Goal: Task Accomplishment & Management: Complete application form

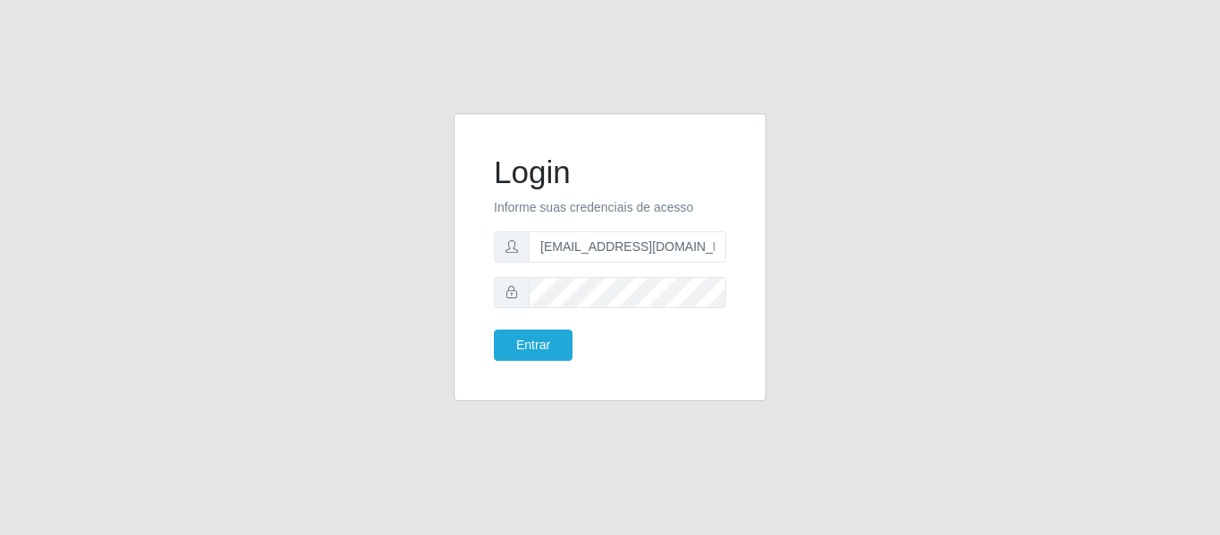
click at [515, 245] on div "[EMAIL_ADDRESS][DOMAIN_NAME]" at bounding box center [610, 246] width 232 height 31
click at [543, 352] on button "Entrar" at bounding box center [533, 345] width 79 height 31
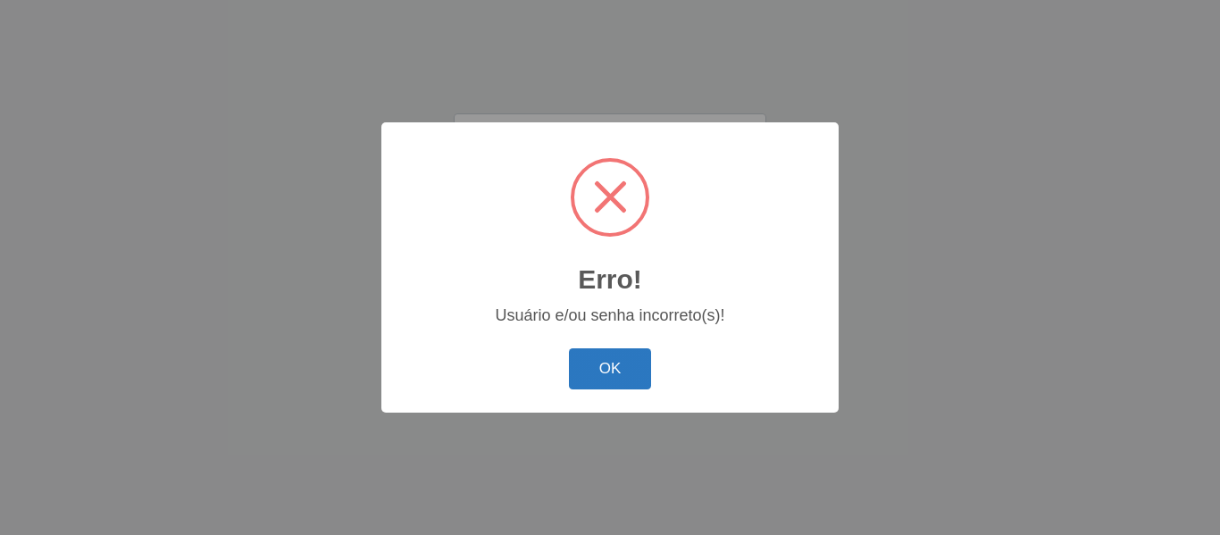
click at [633, 367] on button "OK" at bounding box center [610, 369] width 83 height 42
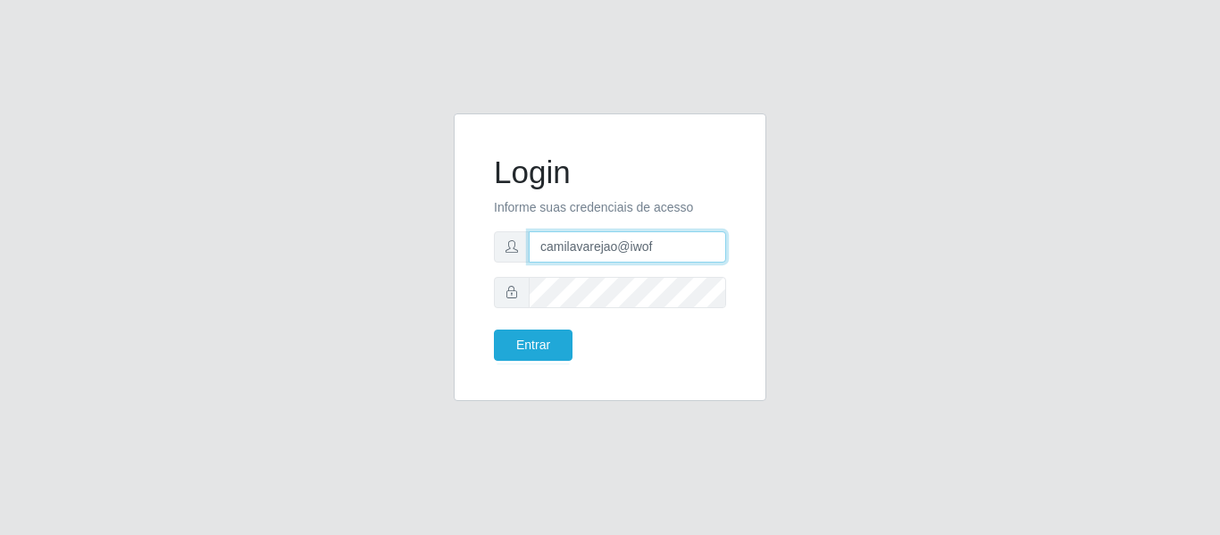
click at [665, 248] on input "camilavarejao@iwof" at bounding box center [627, 246] width 197 height 31
type input "camilavarjao@iwof"
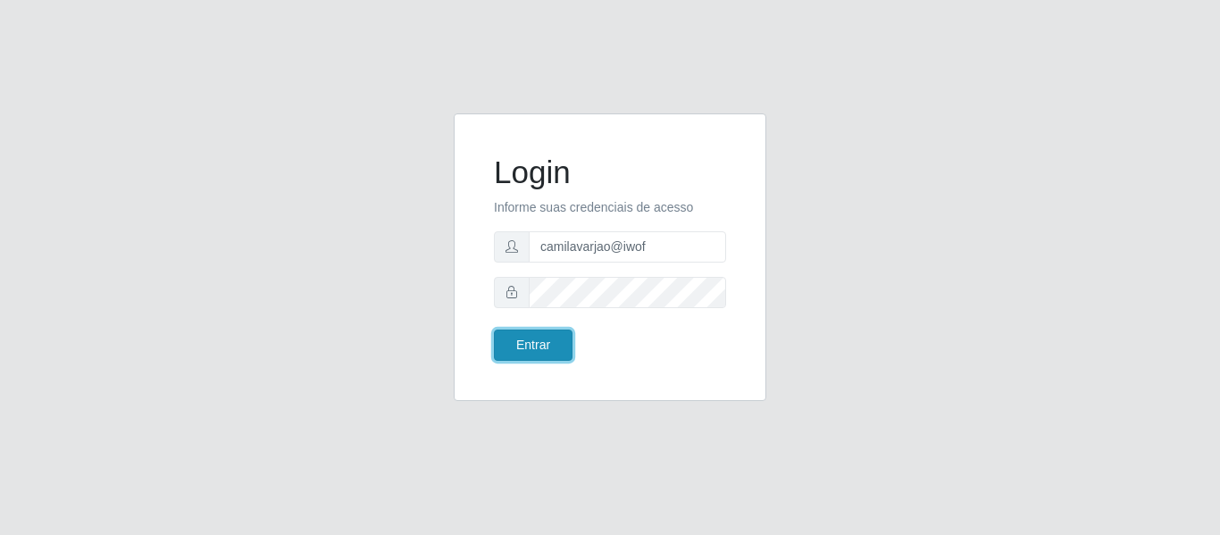
click at [553, 339] on button "Entrar" at bounding box center [533, 345] width 79 height 31
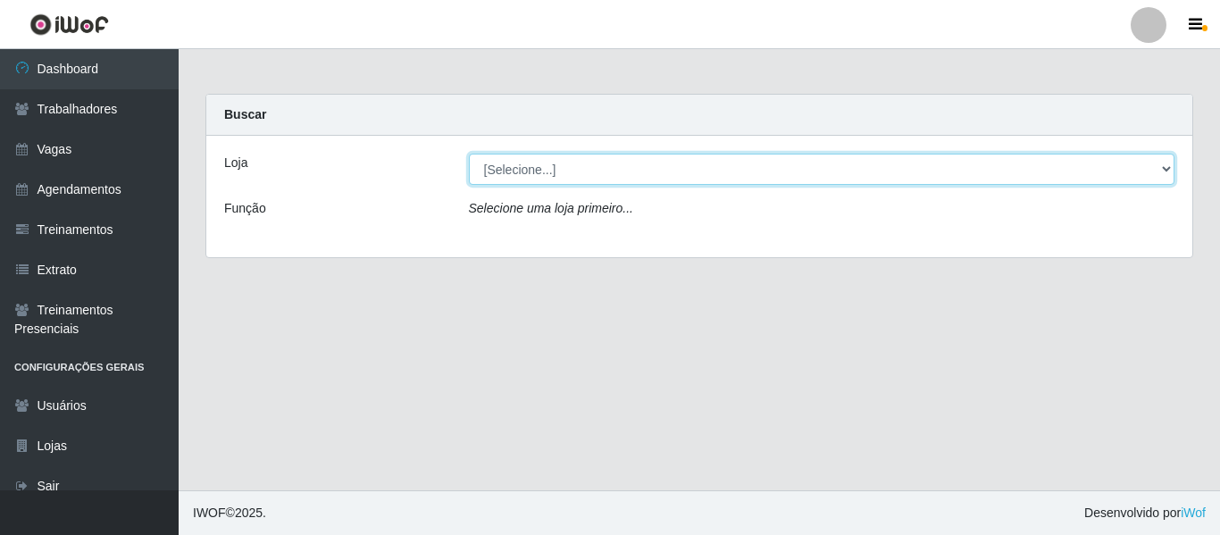
click at [548, 182] on select "[Selecione...] Varejão Supermercados" at bounding box center [822, 169] width 707 height 31
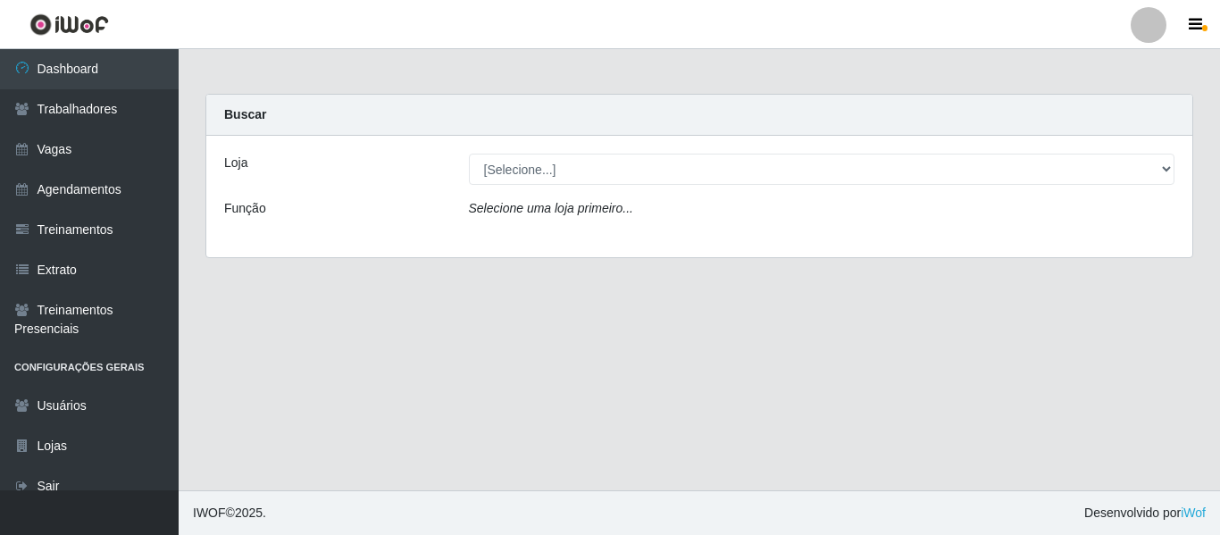
click at [541, 236] on div "Loja [Selecione...] Varejão Supermercados Função Selecione uma loja primeiro..." at bounding box center [699, 196] width 986 height 121
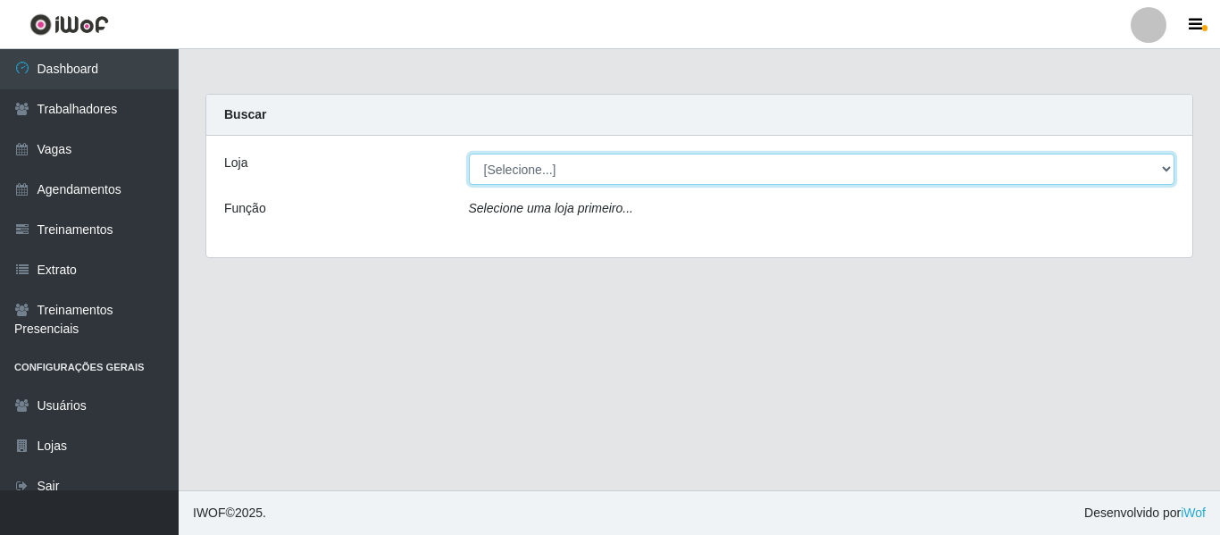
click at [504, 166] on select "[Selecione...] Varejão Supermercados" at bounding box center [822, 169] width 707 height 31
select select "237"
click at [469, 154] on select "[Selecione...] Varejão Supermercados" at bounding box center [822, 169] width 707 height 31
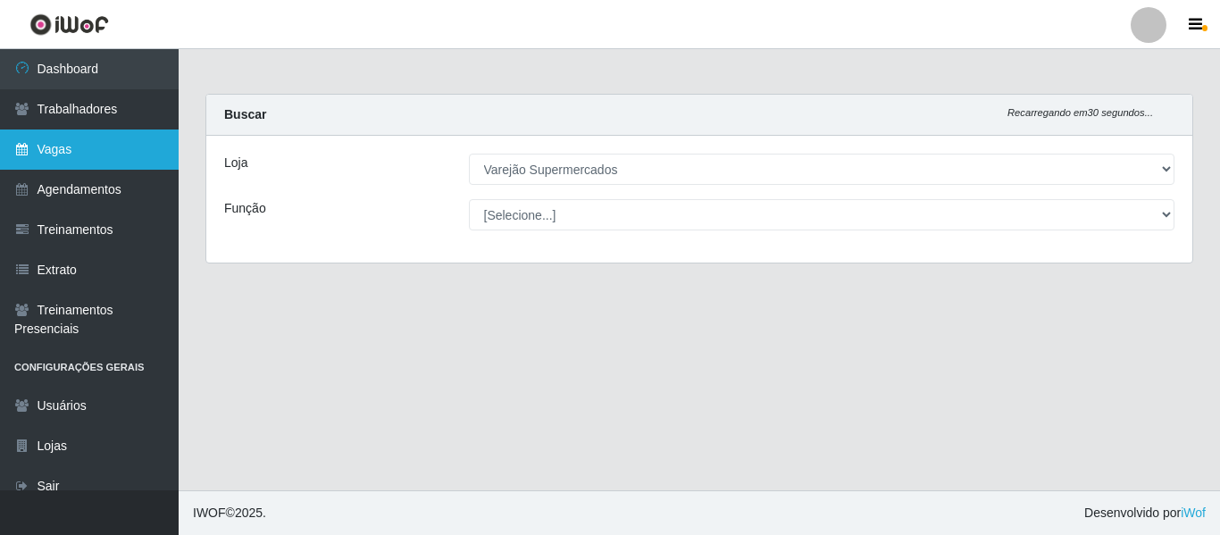
click at [113, 154] on link "Vagas" at bounding box center [89, 150] width 179 height 40
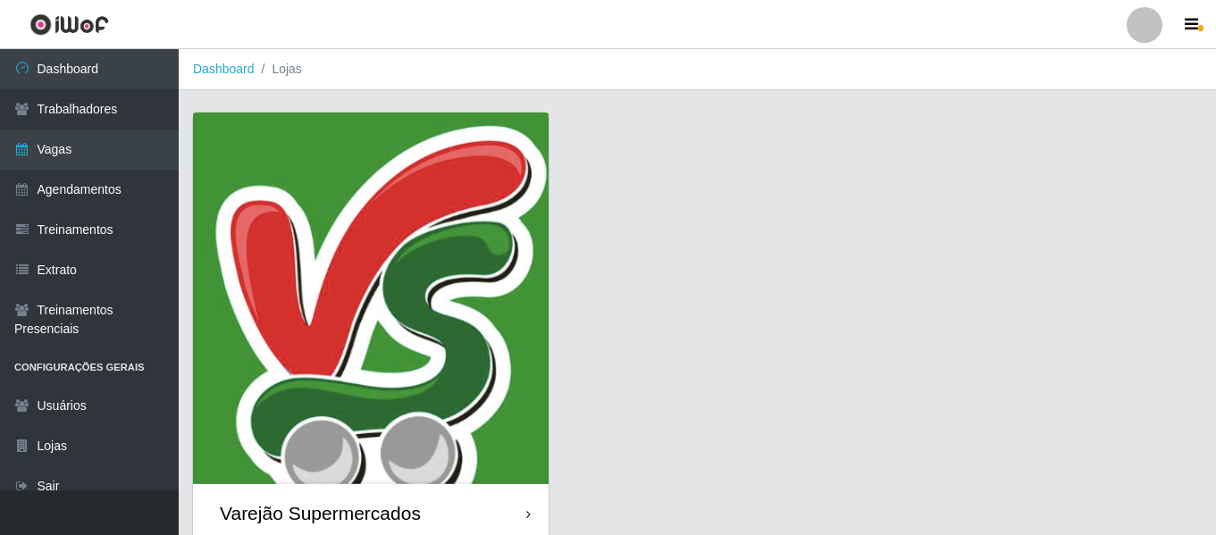
click at [466, 172] on img at bounding box center [370, 299] width 355 height 372
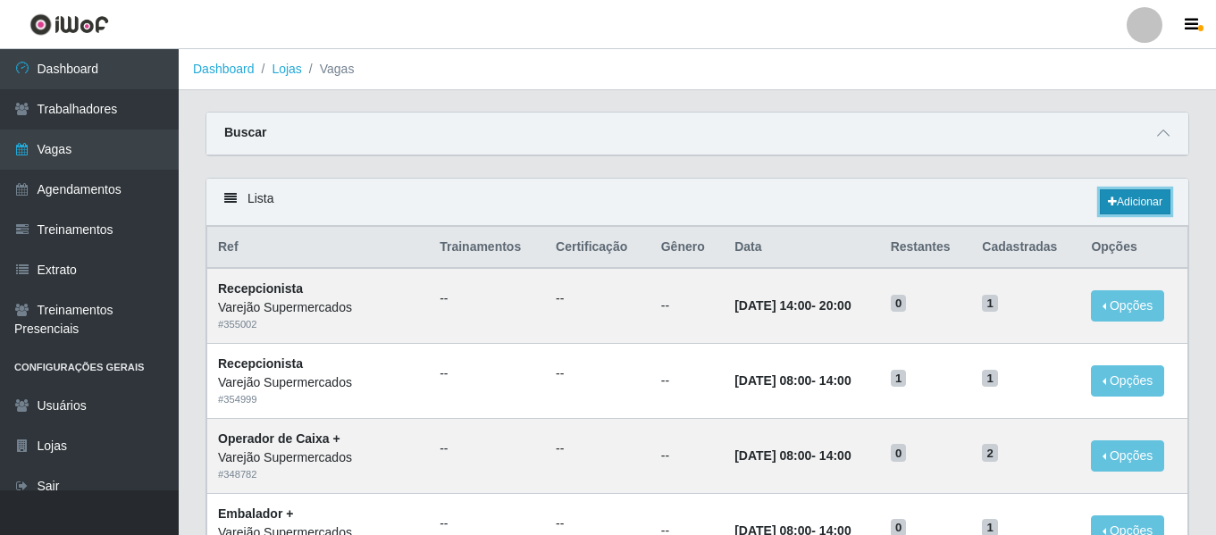
click at [1145, 204] on link "Adicionar" at bounding box center [1135, 201] width 71 height 25
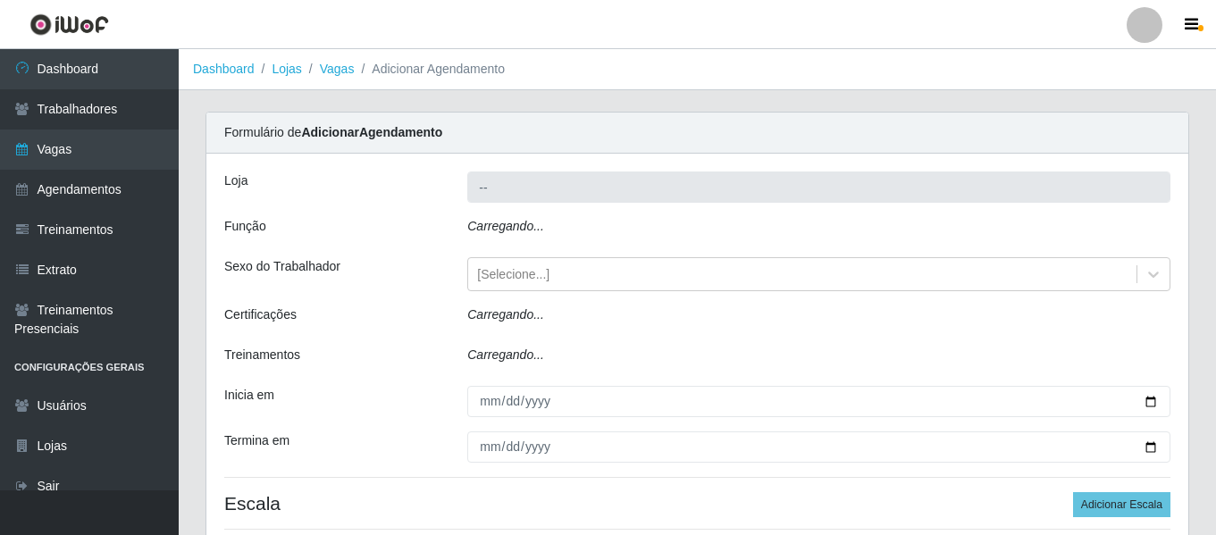
type input "Varejão Supermercados"
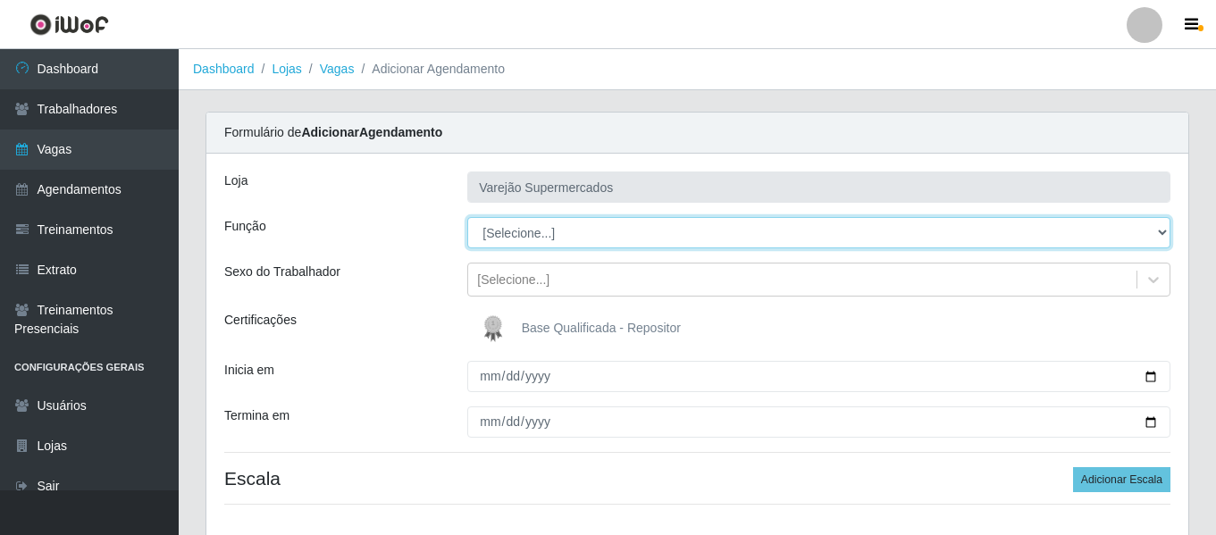
click at [613, 222] on select "[Selecione...] ASG ASG + ASG ++ Auxiliar de Estacionamento Auxiliar de Estacion…" at bounding box center [818, 232] width 703 height 31
select select "98"
click at [467, 217] on select "[Selecione...] ASG ASG + ASG ++ Auxiliar de Estacionamento Auxiliar de Estacion…" at bounding box center [818, 232] width 703 height 31
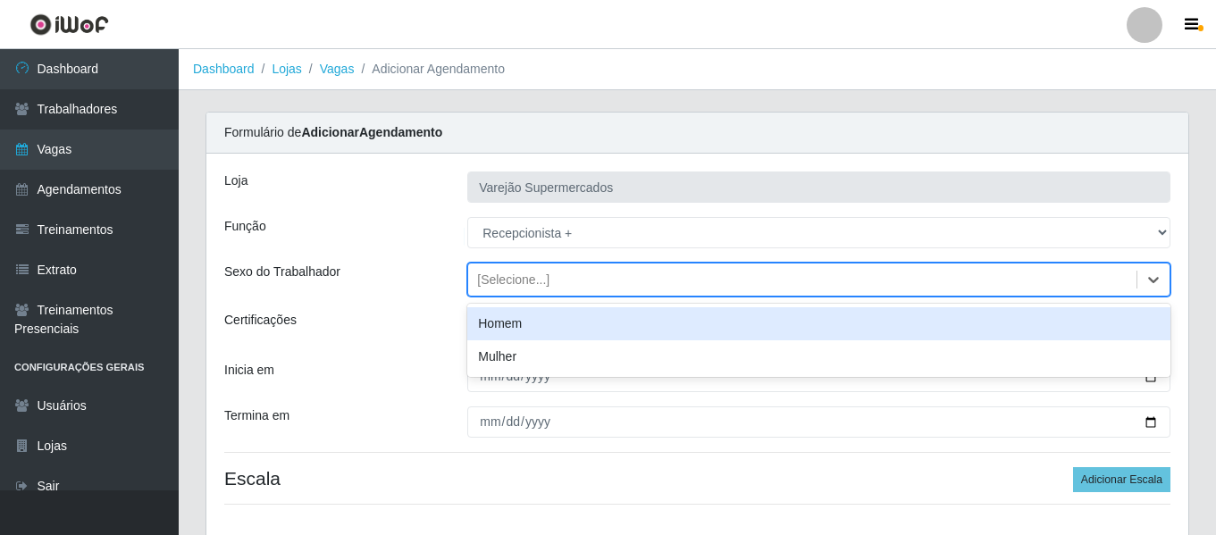
click at [539, 283] on div "[Selecione...]" at bounding box center [513, 280] width 72 height 19
click at [565, 350] on div "Mulher" at bounding box center [818, 356] width 703 height 33
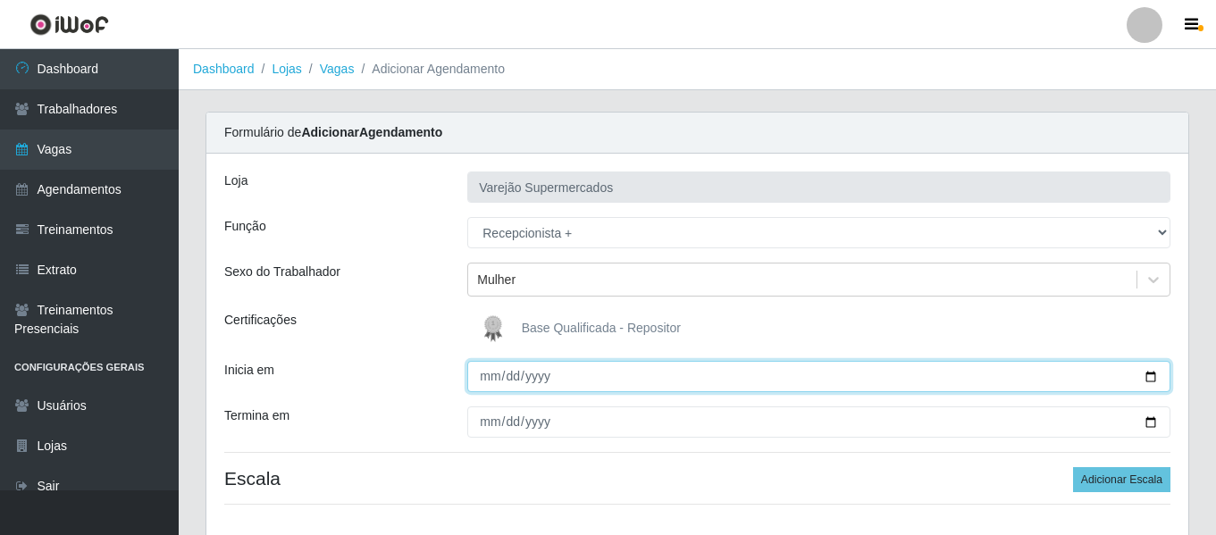
click at [492, 384] on input "Inicia em" at bounding box center [818, 376] width 703 height 31
click at [476, 384] on input "Inicia em" at bounding box center [818, 376] width 703 height 31
type input "[DATE]"
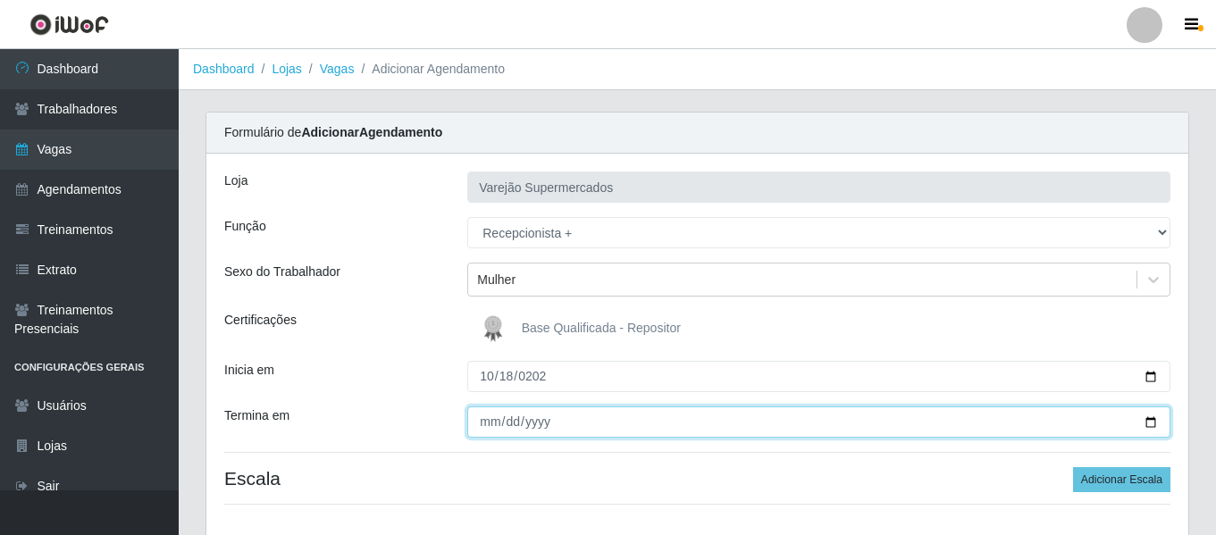
click at [489, 429] on input "Termina em" at bounding box center [818, 421] width 703 height 31
type input "2025-10-25"
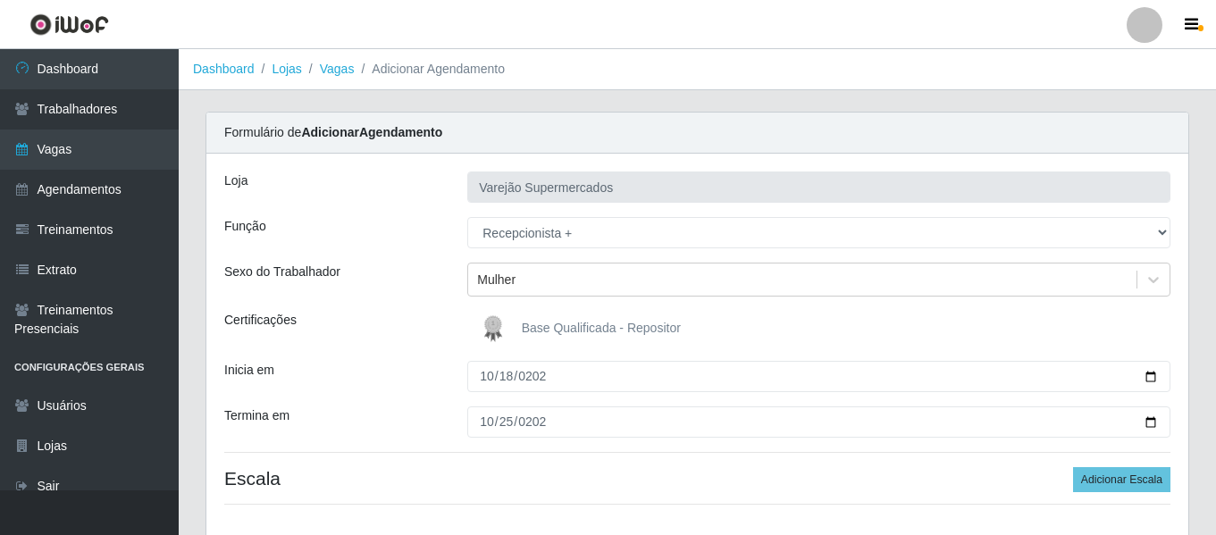
click at [414, 247] on div "Função" at bounding box center [332, 232] width 243 height 31
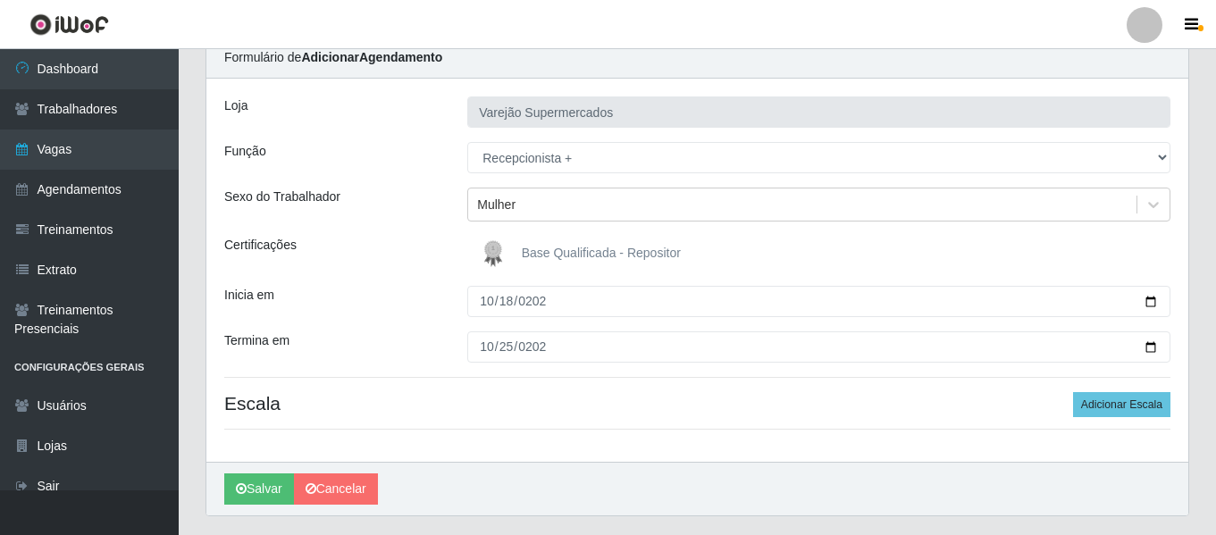
scroll to position [122, 0]
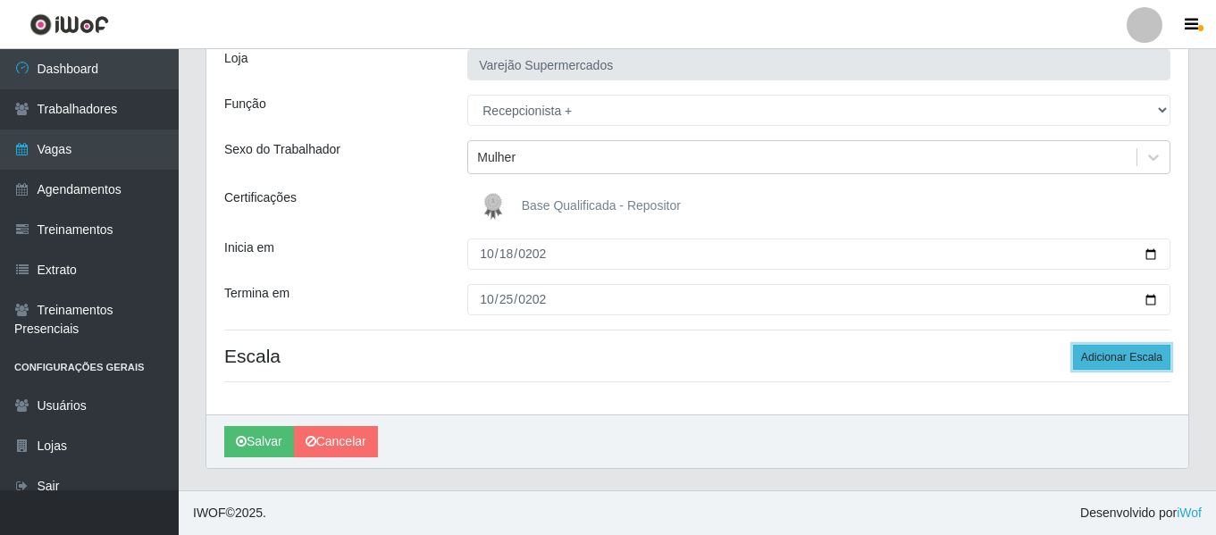
click at [1116, 353] on button "Adicionar Escala" at bounding box center [1121, 357] width 97 height 25
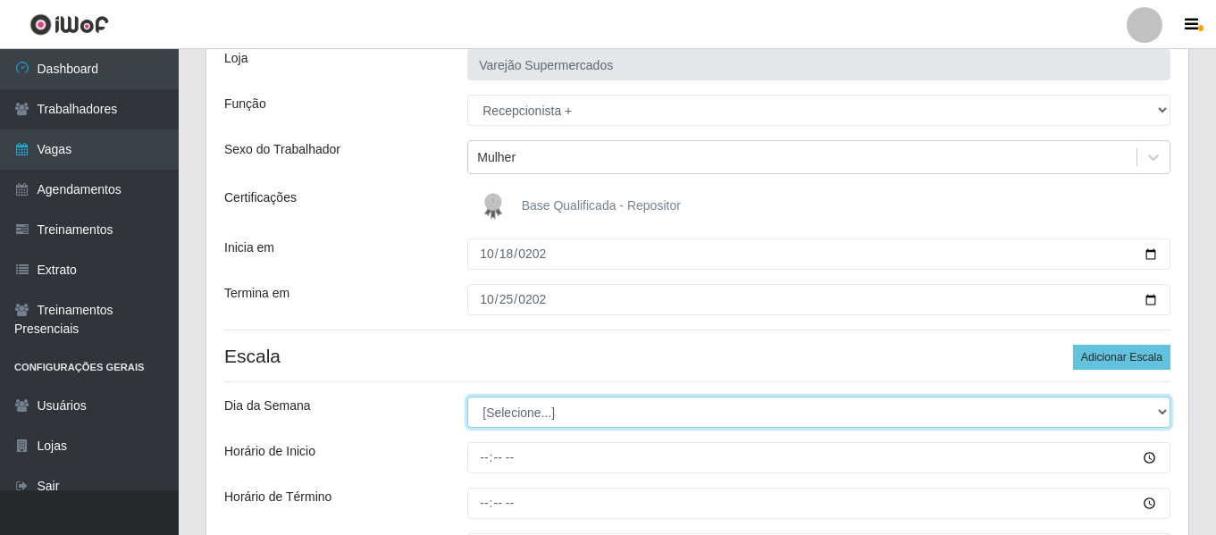
click at [617, 421] on select "[Selecione...] Segunda Terça Quarta Quinta Sexta Sábado Domingo" at bounding box center [818, 412] width 703 height 31
select select "6"
click at [467, 397] on select "[Selecione...] Segunda Terça Quarta Quinta Sexta Sábado Domingo" at bounding box center [818, 412] width 703 height 31
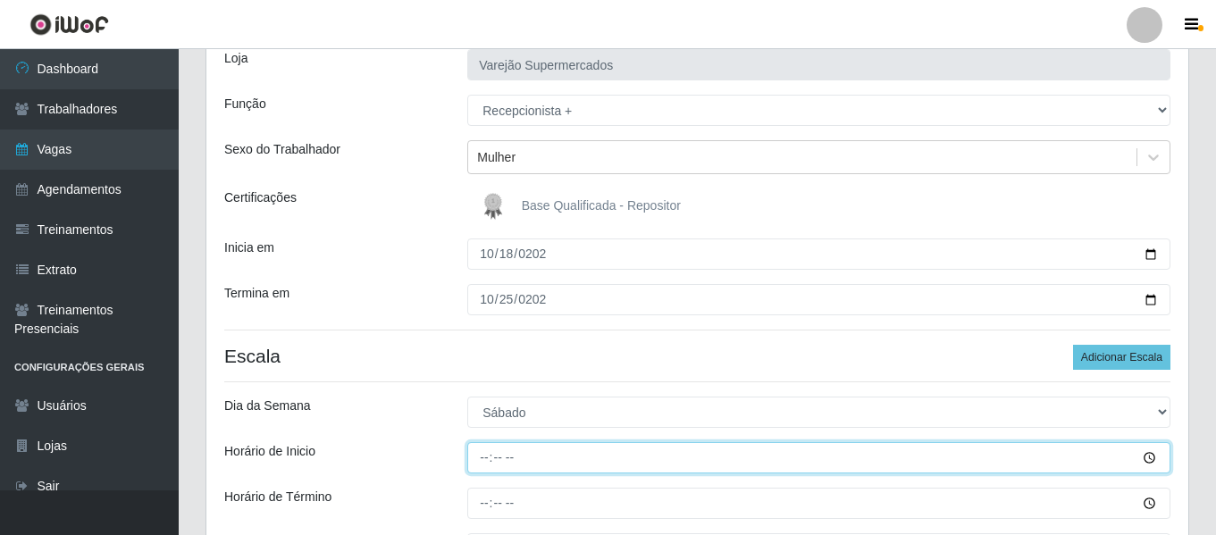
click at [494, 453] on input "Horário de Inicio" at bounding box center [818, 457] width 703 height 31
click at [478, 454] on input "Horário de Inicio" at bounding box center [818, 457] width 703 height 31
click at [482, 460] on input "Horário de Inicio" at bounding box center [818, 457] width 703 height 31
type input "14:00"
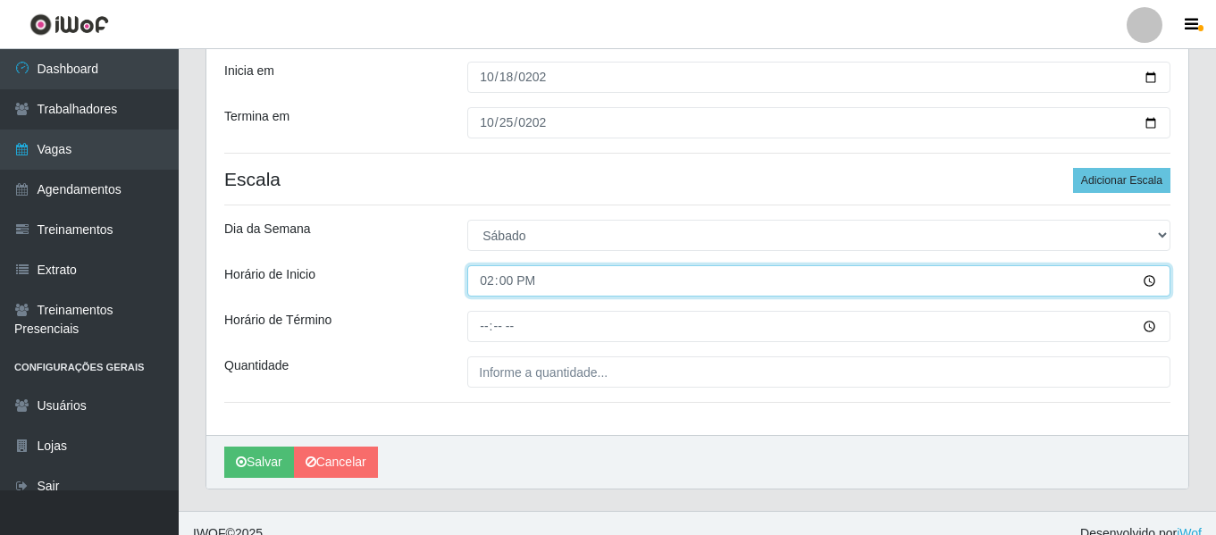
scroll to position [301, 0]
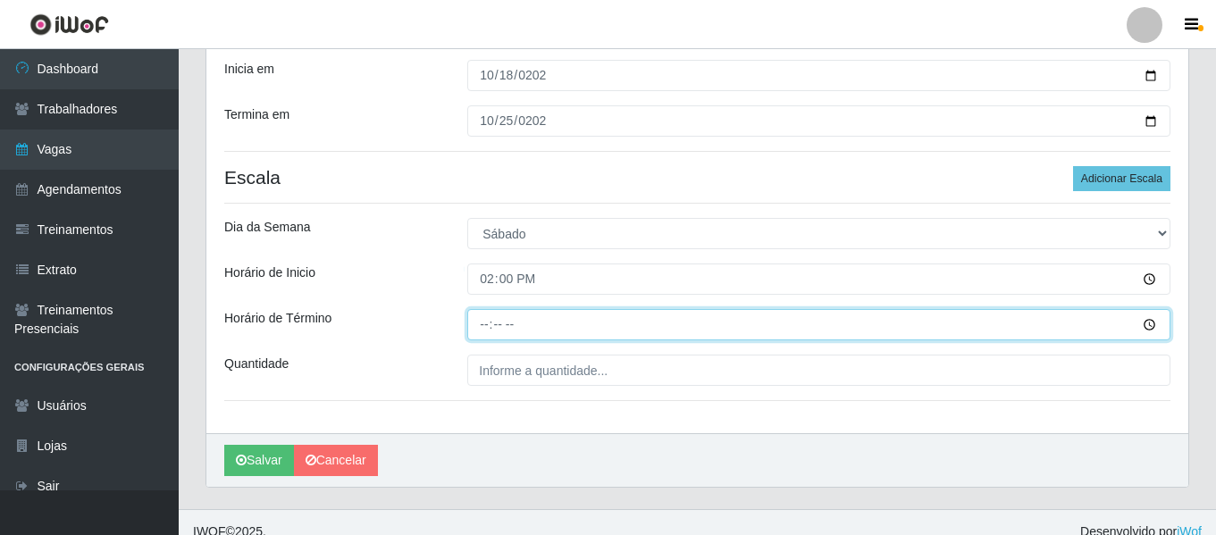
click at [489, 326] on input "Horário de Término" at bounding box center [818, 324] width 703 height 31
type input "20:00"
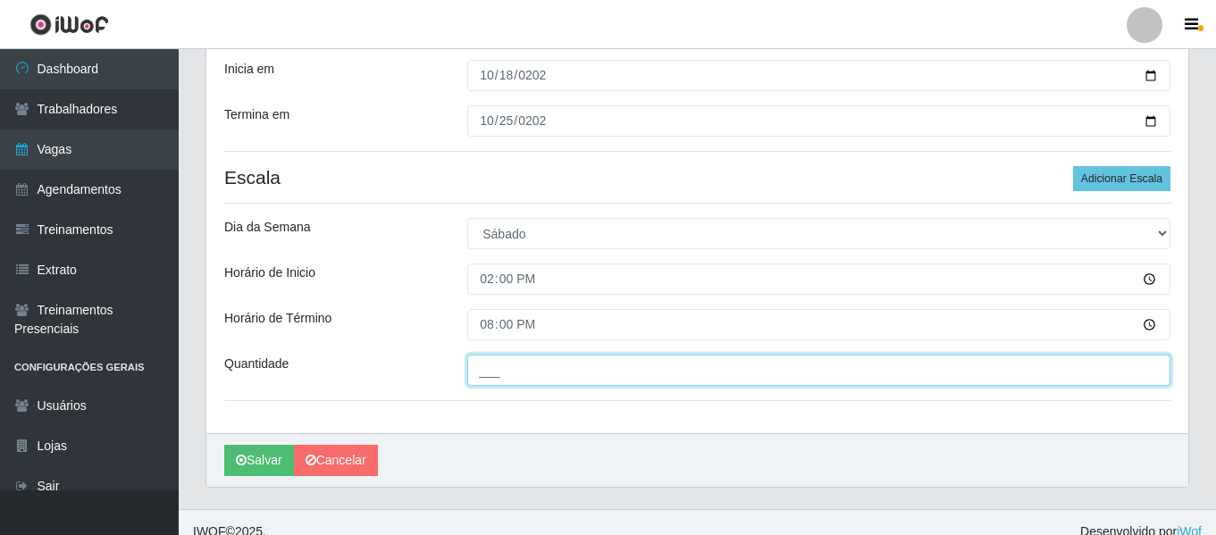
click at [519, 387] on div "Loja Varejão Supermercados Função [Selecione...] ASG ASG + ASG ++ Auxiliar de E…" at bounding box center [697, 143] width 982 height 581
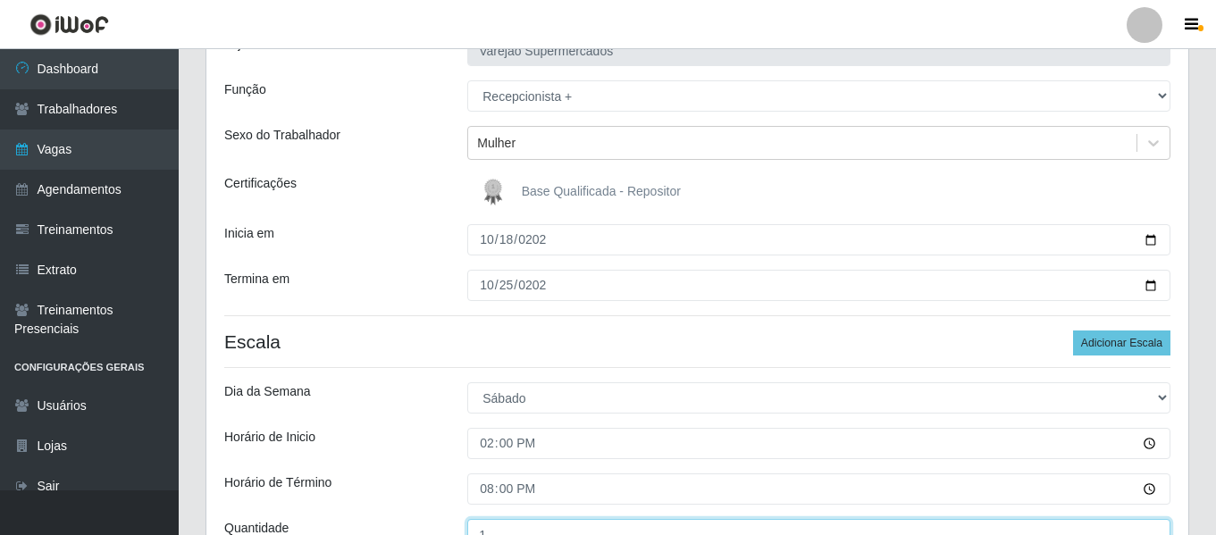
scroll to position [122, 0]
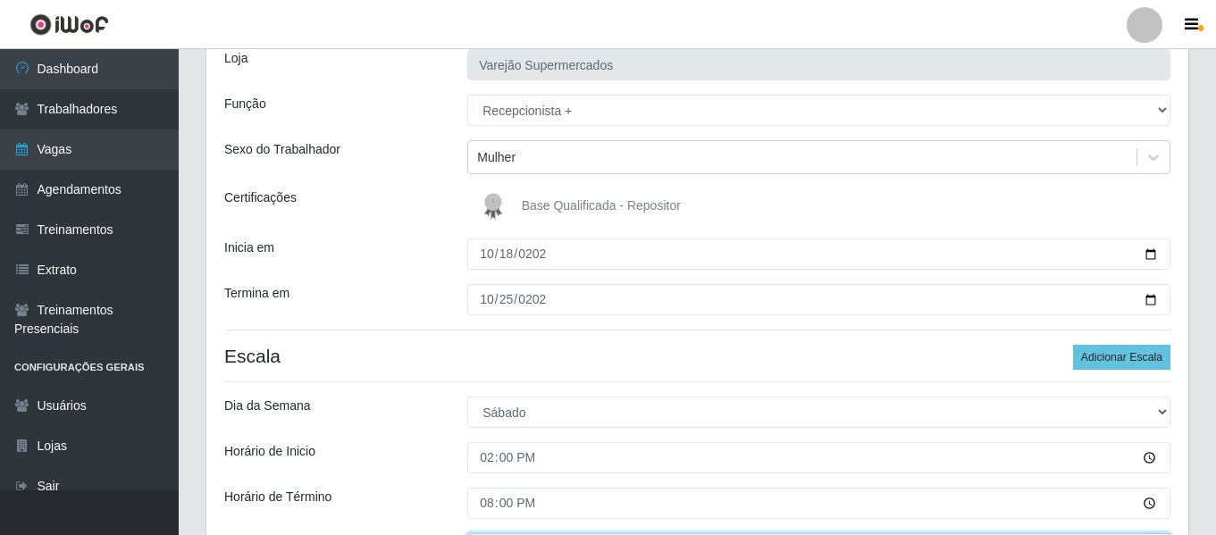
type input "1__"
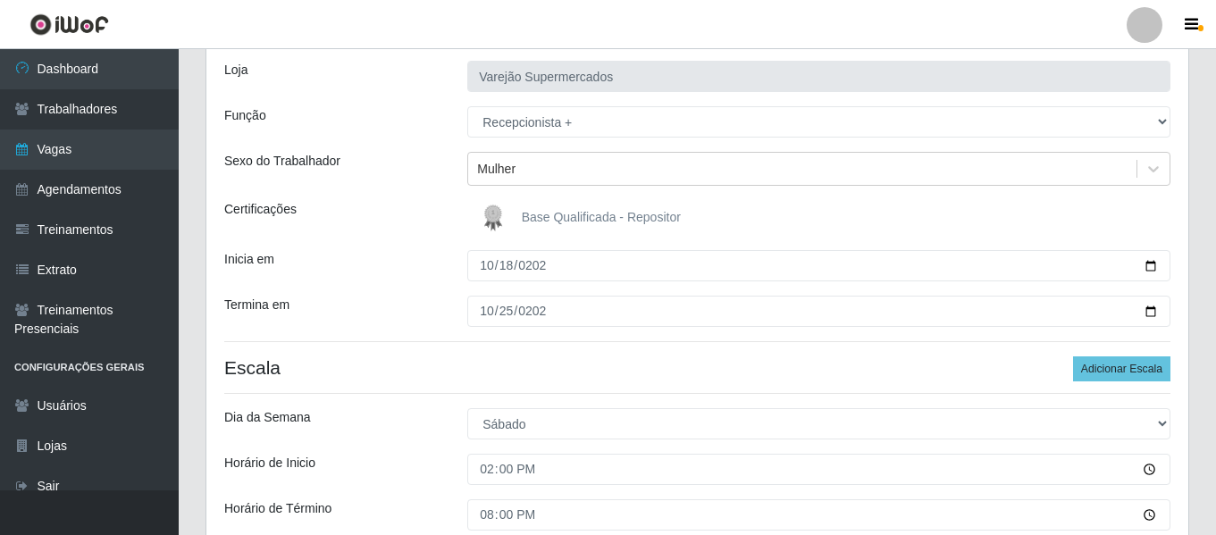
scroll to position [320, 0]
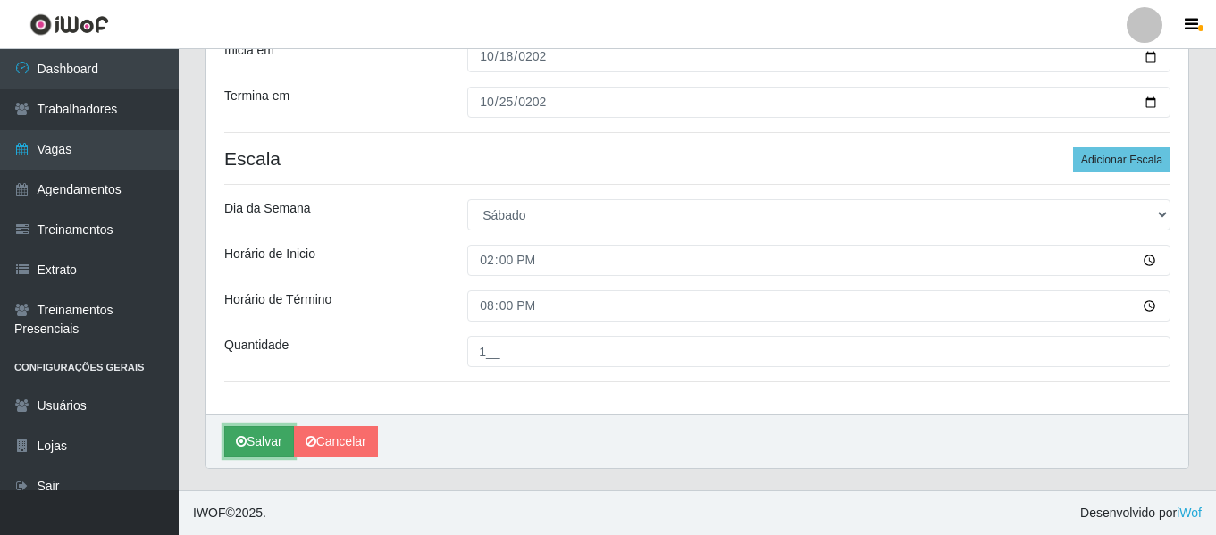
click at [246, 444] on icon "submit" at bounding box center [241, 441] width 11 height 13
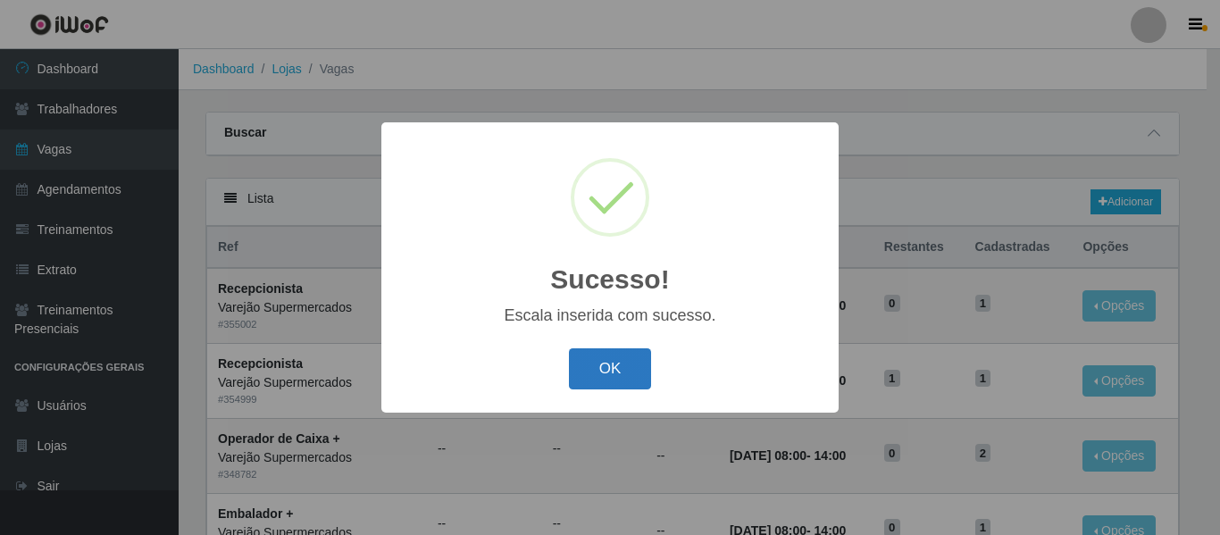
click at [590, 372] on button "OK" at bounding box center [610, 369] width 83 height 42
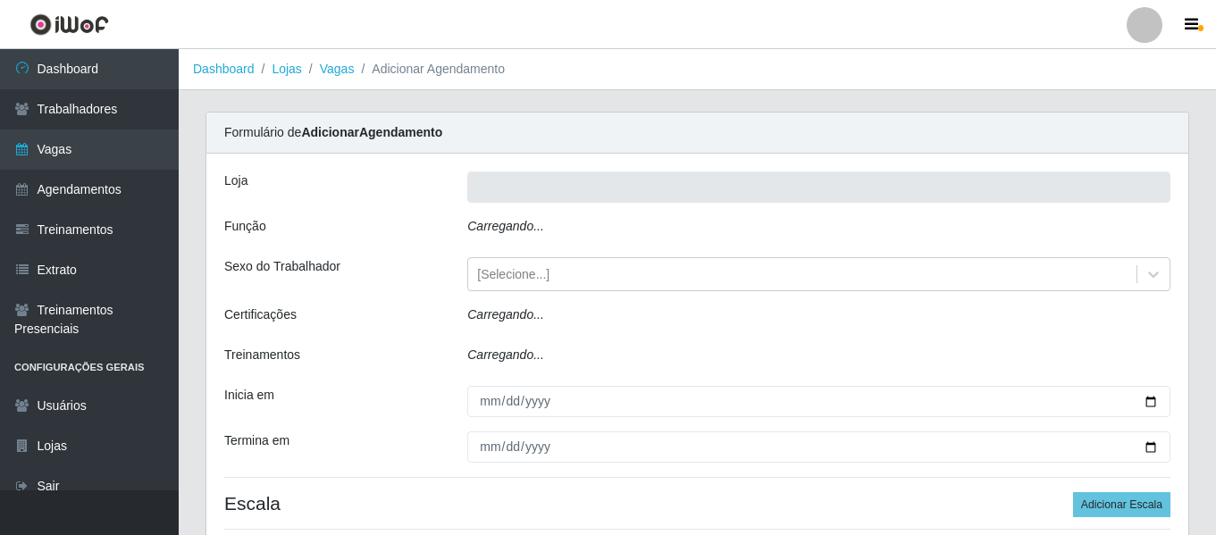
scroll to position [122, 0]
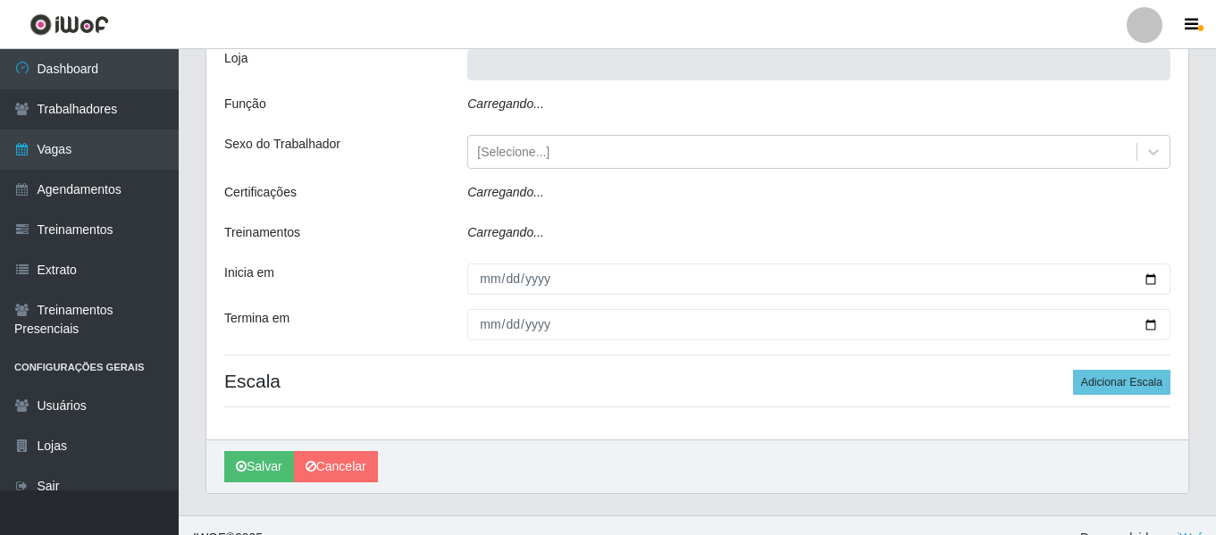
type input "Varejão Supermercados"
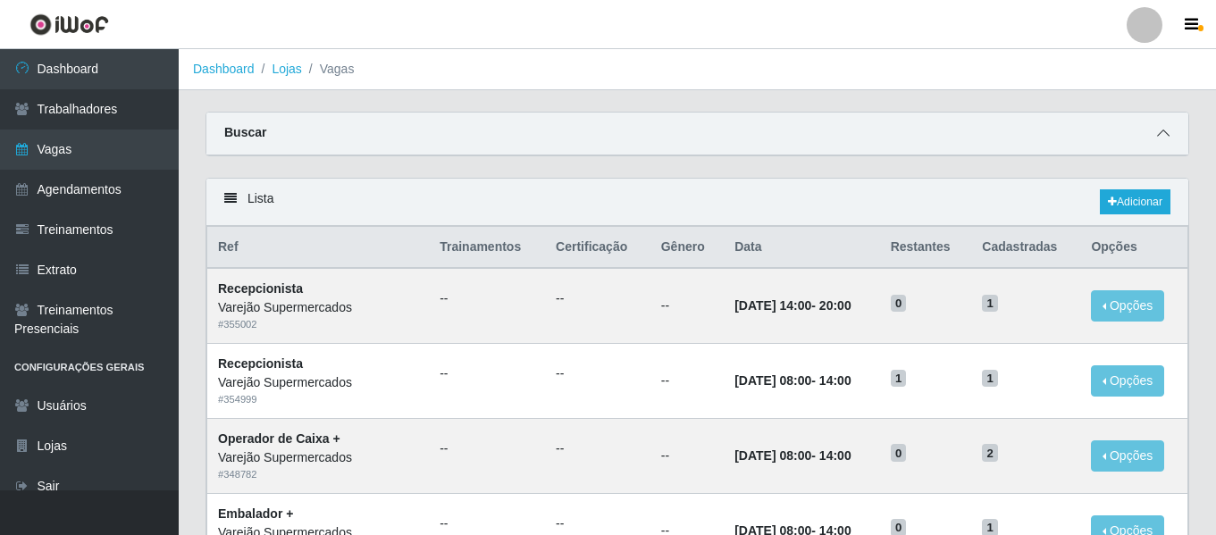
click at [1158, 137] on icon at bounding box center [1163, 133] width 13 height 13
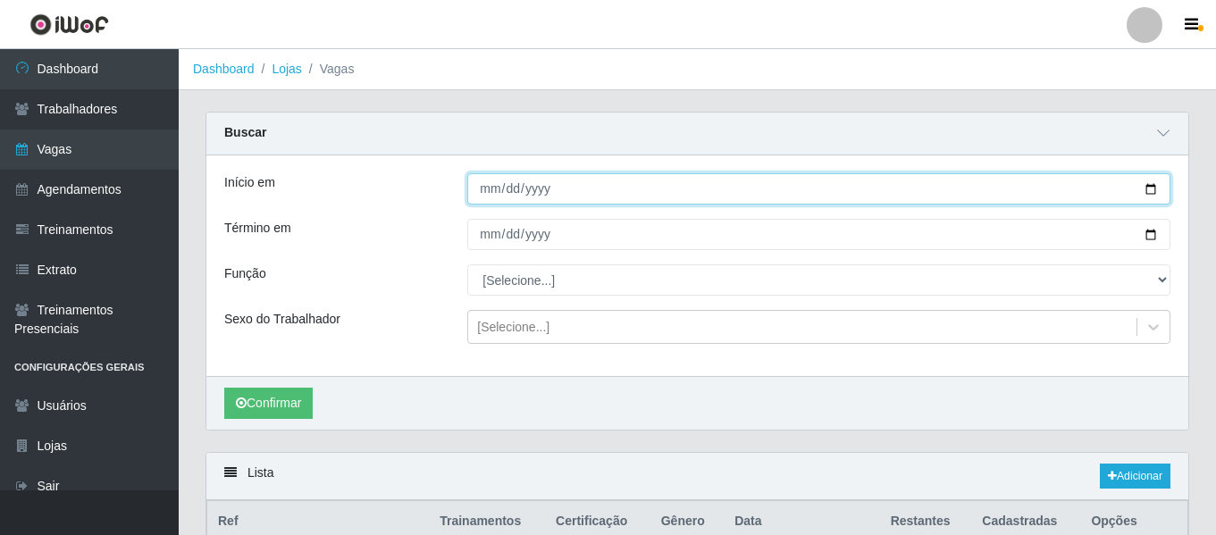
click at [516, 197] on input "Início em" at bounding box center [818, 188] width 703 height 31
click at [494, 193] on input "Início em" at bounding box center [818, 188] width 703 height 31
type input "[DATE]"
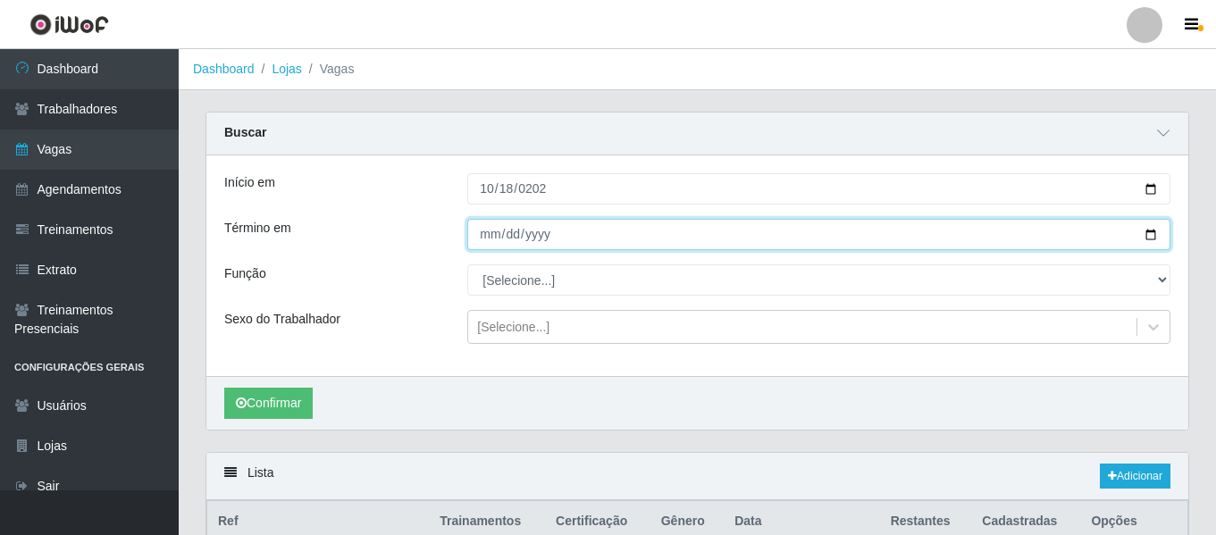
click at [478, 230] on input "Término em" at bounding box center [818, 234] width 703 height 31
type input "0205-10-18"
type input "[DATE]"
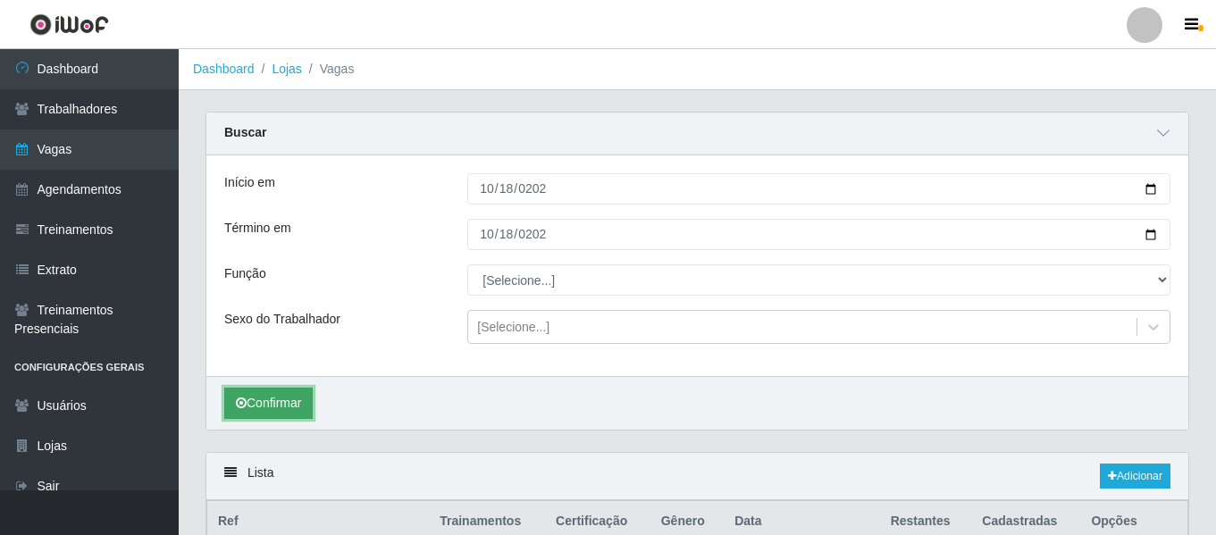
click at [265, 404] on button "Confirmar" at bounding box center [268, 403] width 88 height 31
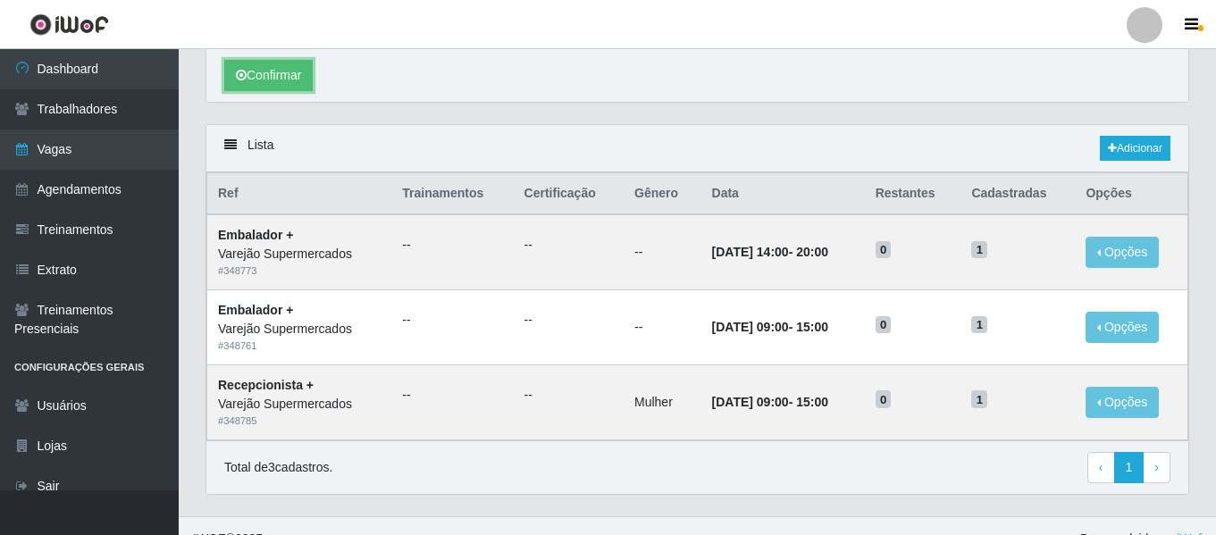
scroll to position [355, 0]
